Goal: Information Seeking & Learning: Learn about a topic

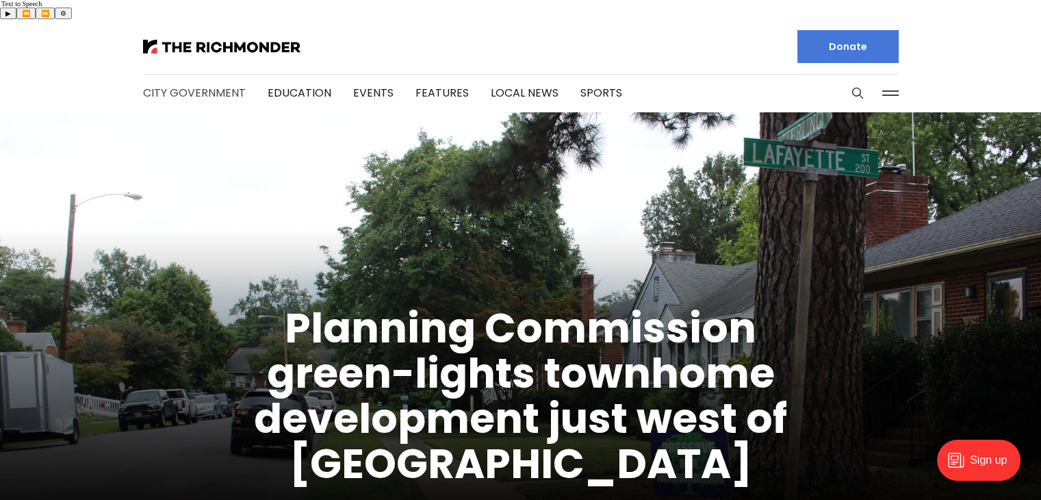
click at [213, 85] on link "City Government" at bounding box center [194, 93] width 103 height 16
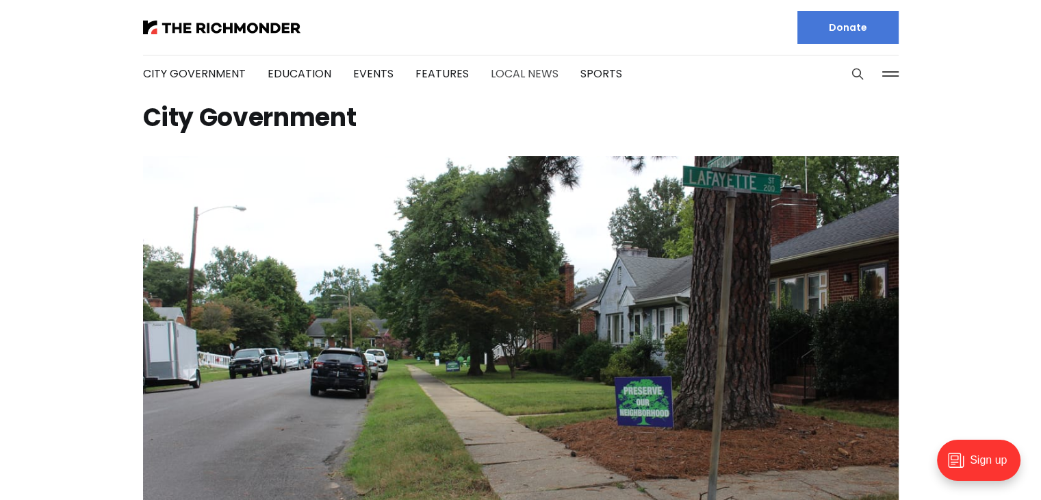
click at [540, 70] on link "Local News" at bounding box center [525, 74] width 68 height 16
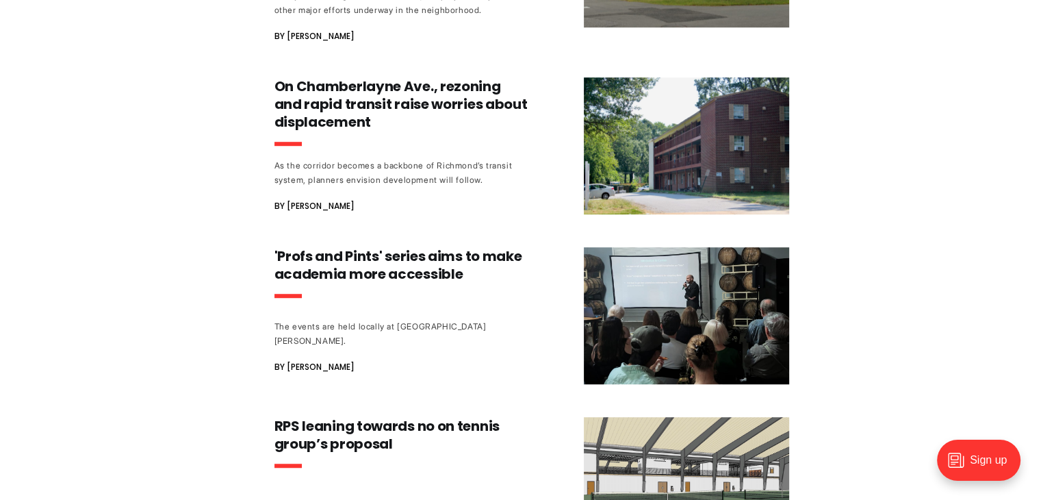
scroll to position [903, 0]
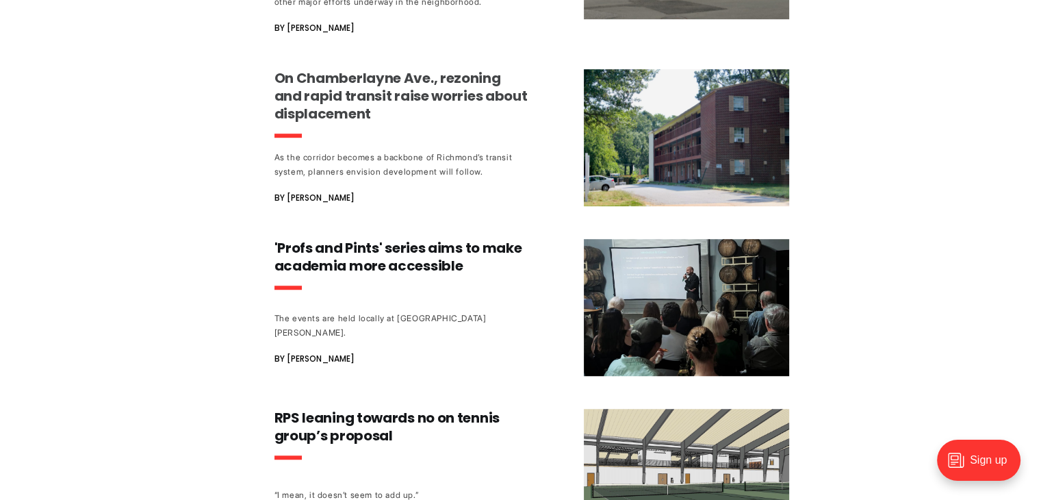
click at [463, 79] on h3 "On Chamberlayne Ave., rezoning and rapid transit raise worries about displaceme…" at bounding box center [401, 95] width 255 height 53
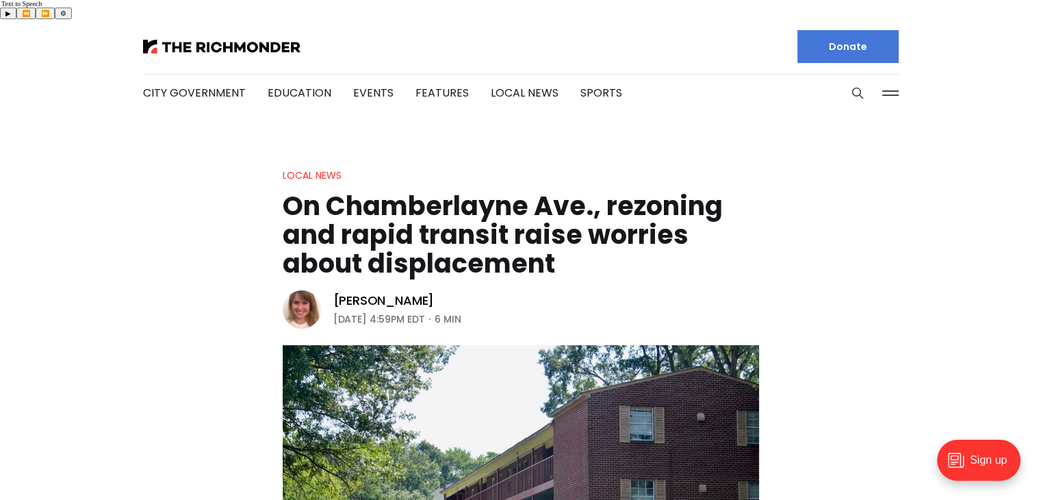
scroll to position [2633, 0]
